Goal: Transaction & Acquisition: Purchase product/service

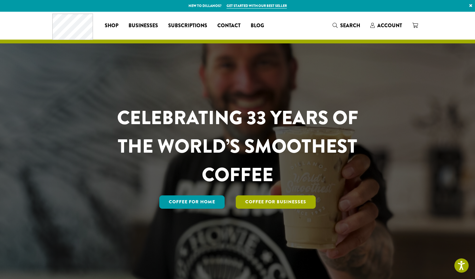
click at [257, 199] on link "Coffee For Businesses" at bounding box center [276, 202] width 80 height 13
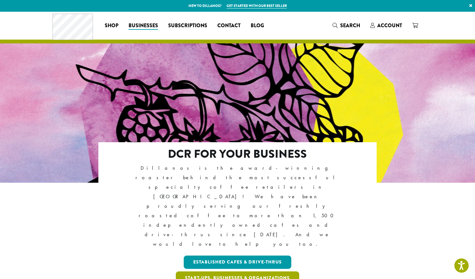
click at [287, 272] on link "Start-ups, Businesses & Organizations" at bounding box center [238, 278] width 124 height 13
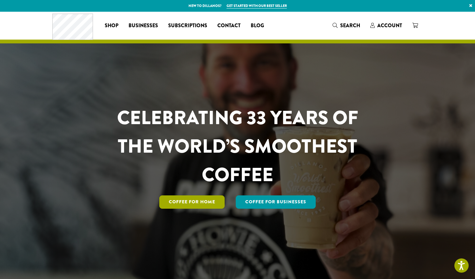
click at [201, 203] on link "Coffee for Home" at bounding box center [191, 202] width 65 height 13
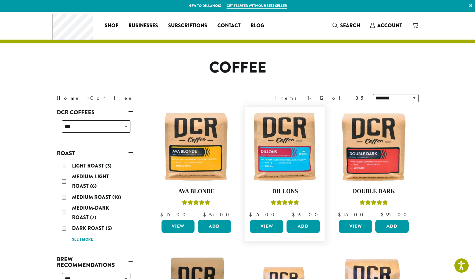
click at [272, 231] on link "View" at bounding box center [266, 226] width 33 height 13
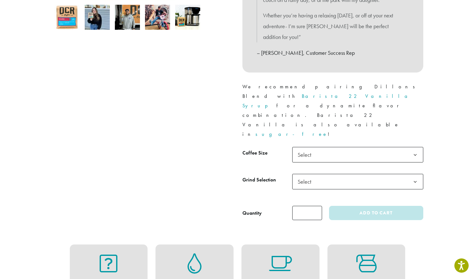
scroll to position [237, 0]
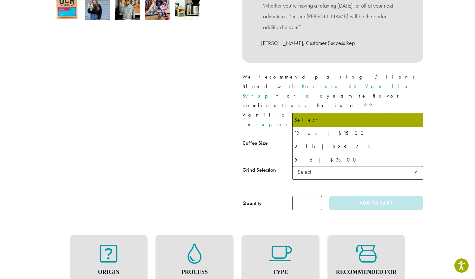
click at [416, 138] on b at bounding box center [415, 146] width 16 height 16
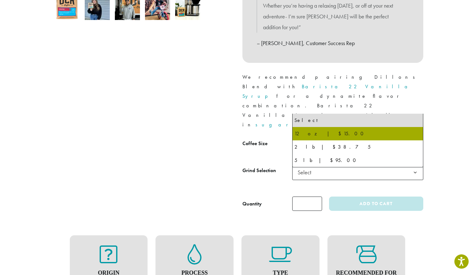
select select "*********"
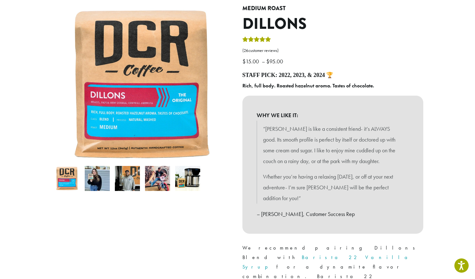
scroll to position [49, 0]
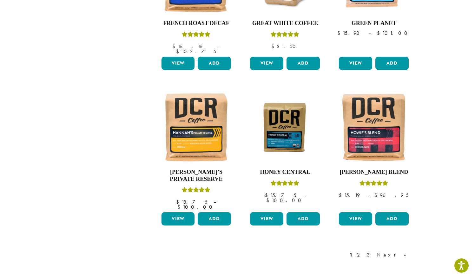
scroll to position [460, 0]
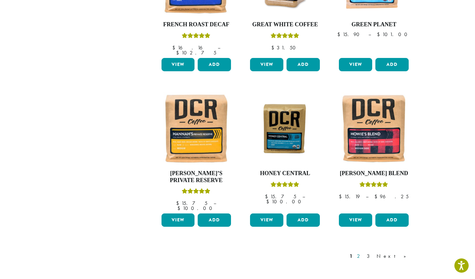
click at [363, 253] on link "2" at bounding box center [359, 257] width 8 height 8
